Goal: Navigation & Orientation: Find specific page/section

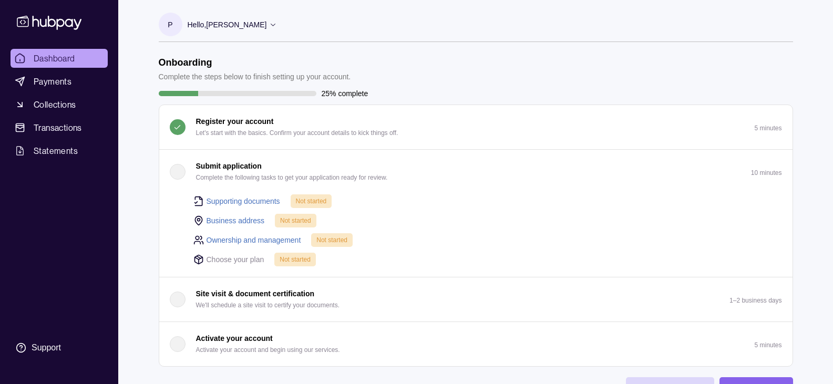
click at [292, 260] on span "Not started" at bounding box center [295, 259] width 31 height 7
click at [196, 262] on icon at bounding box center [198, 259] width 8 height 9
click at [198, 260] on icon at bounding box center [198, 259] width 11 height 11
click at [198, 259] on polyline at bounding box center [198, 258] width 8 height 2
